Goal: Task Accomplishment & Management: Manage account settings

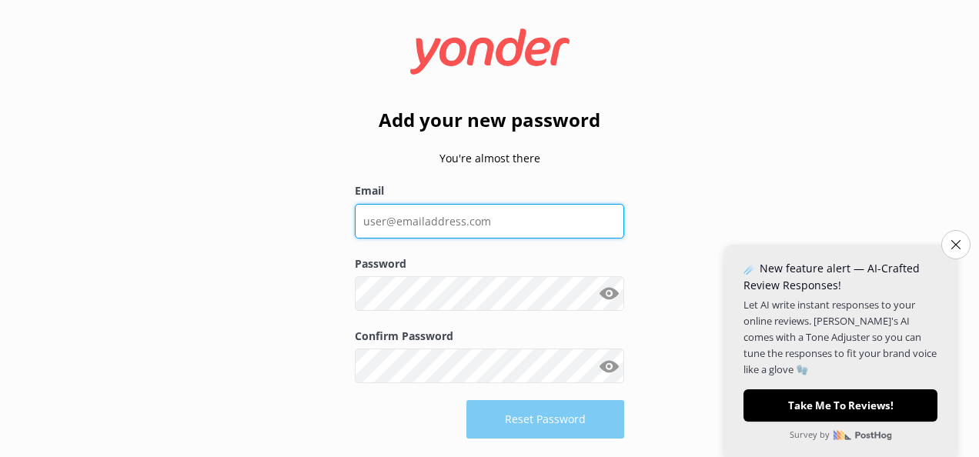
click at [441, 225] on input "Email" at bounding box center [489, 221] width 269 height 35
type input "[EMAIL_ADDRESS][DOMAIN_NAME]"
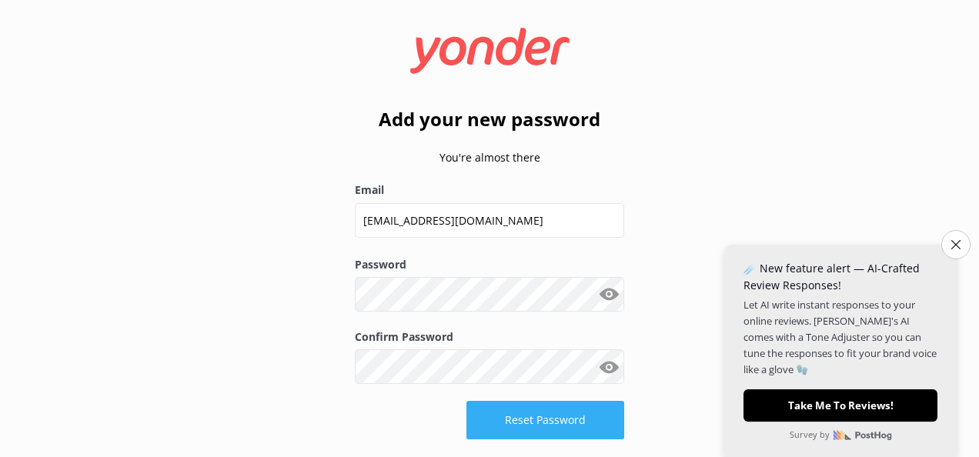
click at [537, 411] on button "Reset Password" at bounding box center [545, 420] width 158 height 38
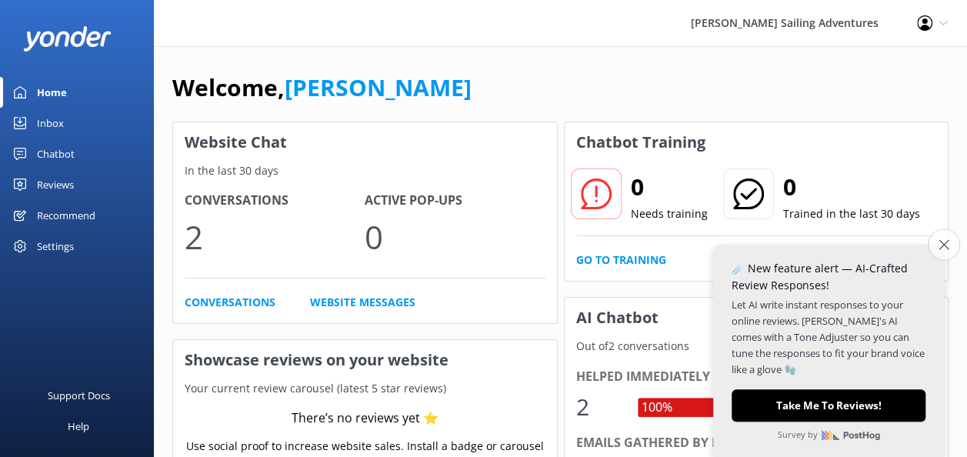
click at [939, 250] on button "Close survey" at bounding box center [944, 245] width 32 height 32
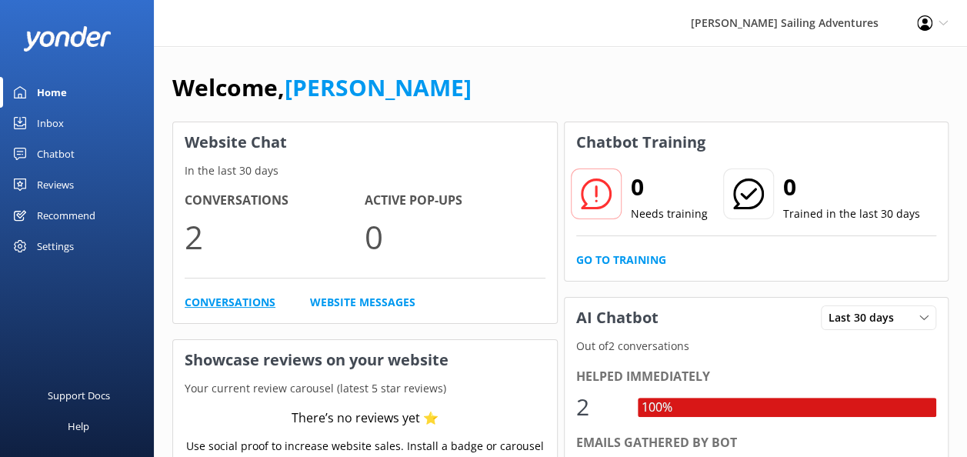
click at [234, 302] on link "Conversations" at bounding box center [230, 302] width 91 height 17
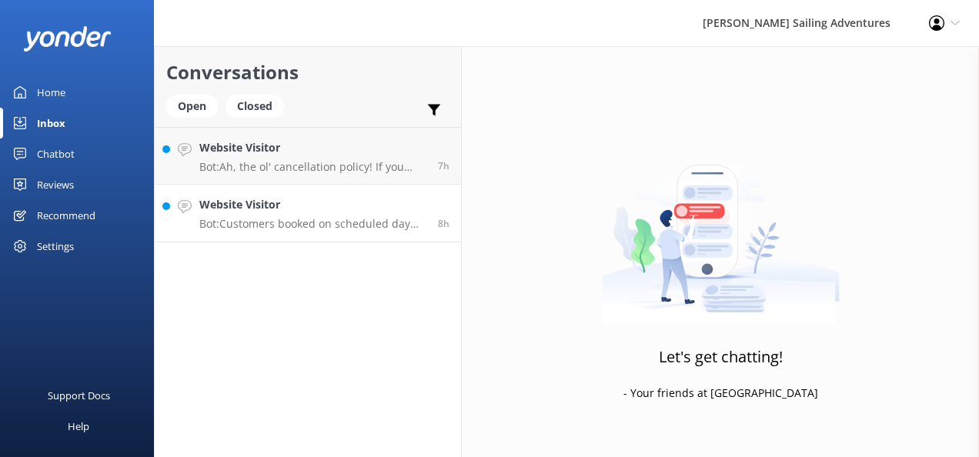
click at [282, 211] on h4 "Website Visitor" at bounding box center [312, 204] width 227 height 17
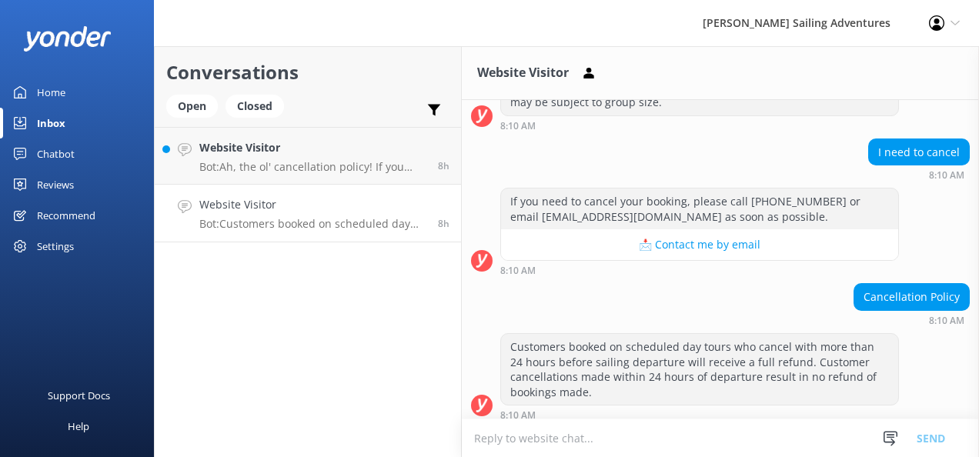
scroll to position [856, 0]
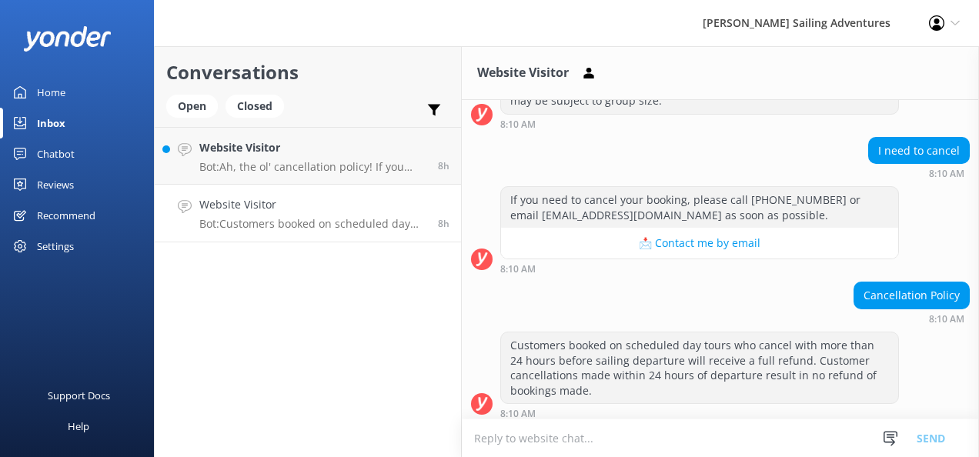
click at [295, 210] on h4 "Website Visitor" at bounding box center [312, 204] width 227 height 17
click at [242, 217] on p "Bot: Customers booked on scheduled day tours who cancel with more than 24 hours…" at bounding box center [312, 224] width 227 height 14
click at [265, 206] on h4 "Website Visitor" at bounding box center [312, 204] width 227 height 17
